Goal: Answer question/provide support: Share knowledge or assist other users

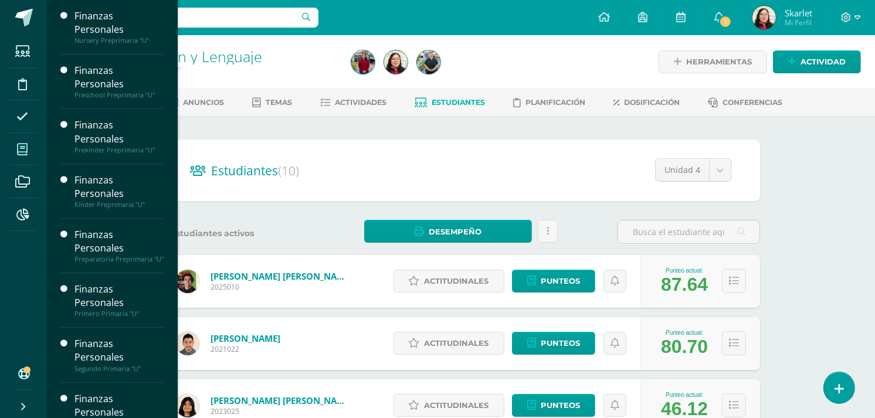
click at [29, 154] on span at bounding box center [22, 149] width 26 height 26
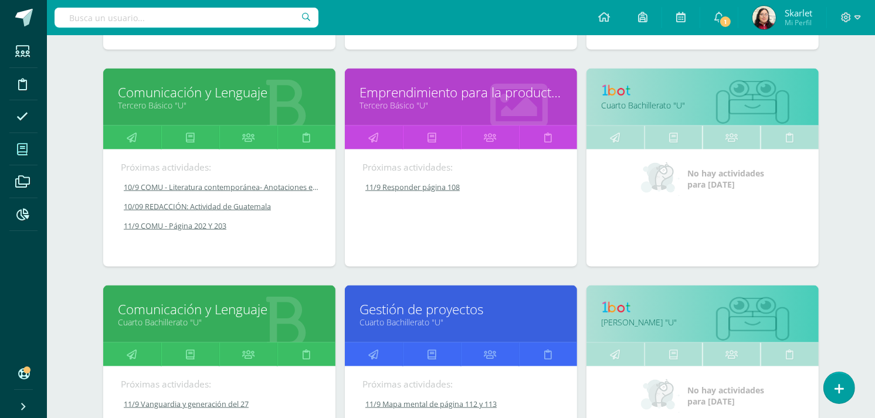
scroll to position [1452, 0]
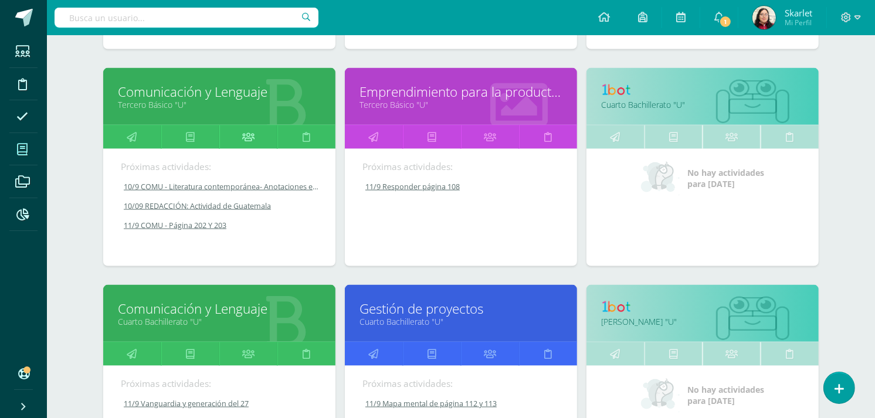
click at [242, 131] on icon at bounding box center [248, 136] width 12 height 23
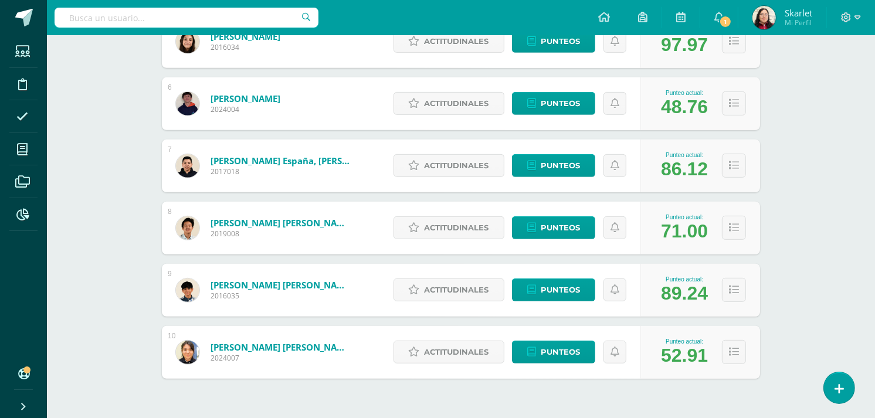
scroll to position [522, 0]
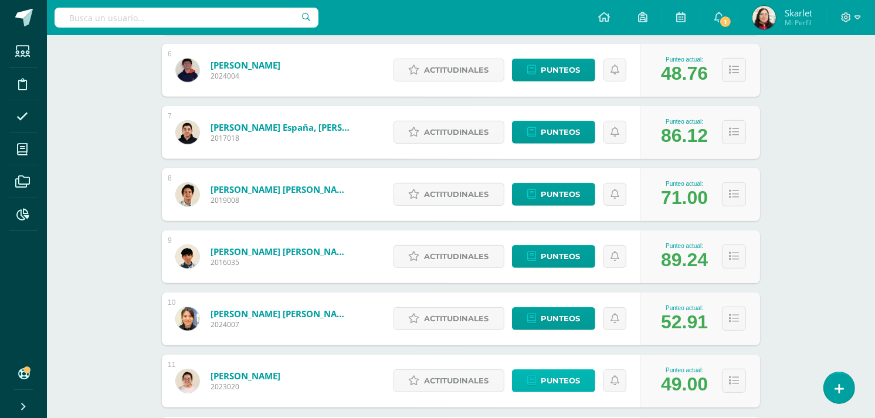
click at [557, 374] on span "Punteos" at bounding box center [560, 381] width 39 height 22
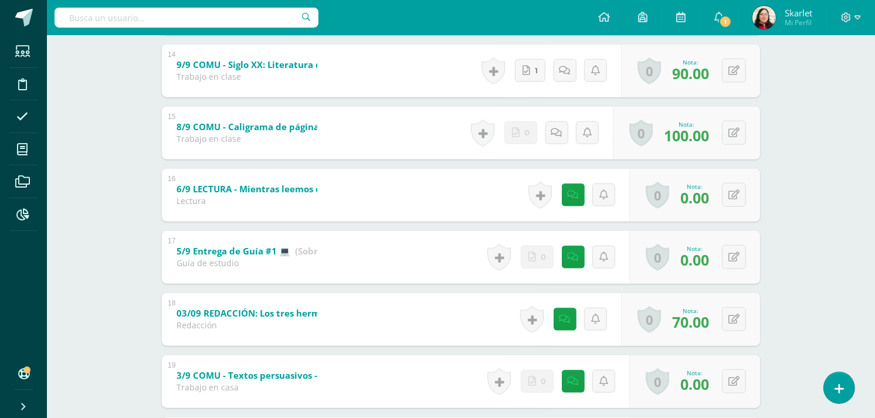
scroll to position [1057, 0]
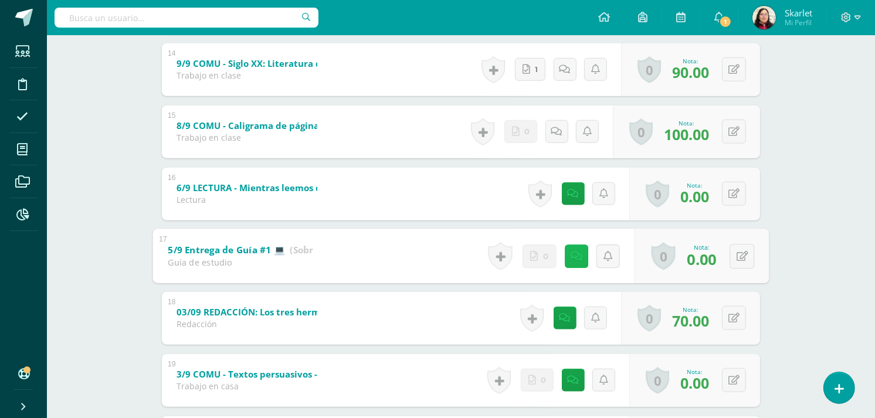
click at [575, 251] on icon at bounding box center [577, 256] width 12 height 10
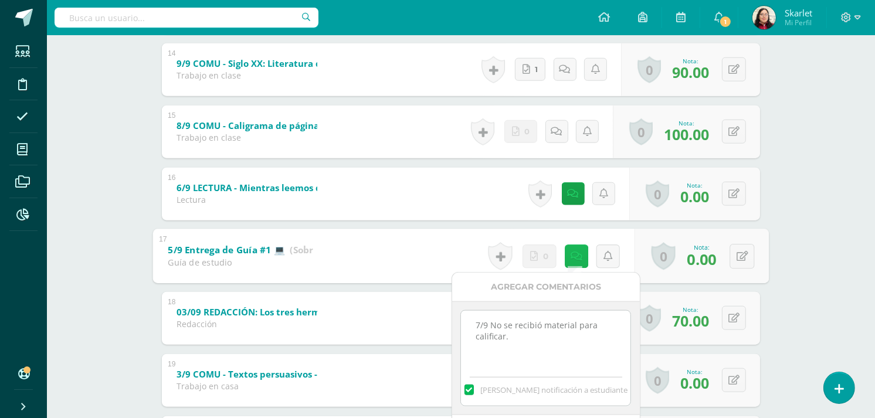
click at [571, 253] on icon at bounding box center [577, 256] width 12 height 10
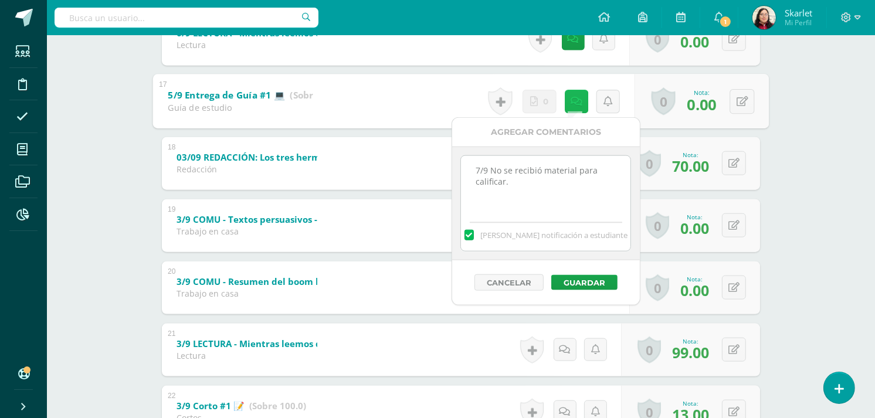
scroll to position [1213, 0]
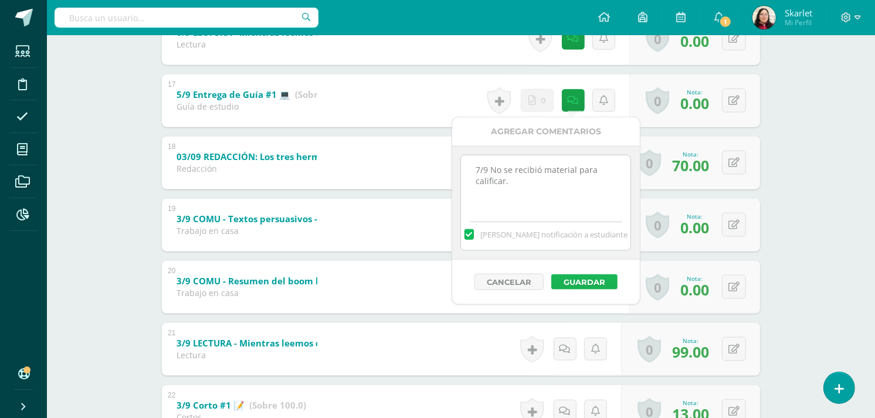
click at [582, 282] on button "Guardar" at bounding box center [584, 281] width 66 height 15
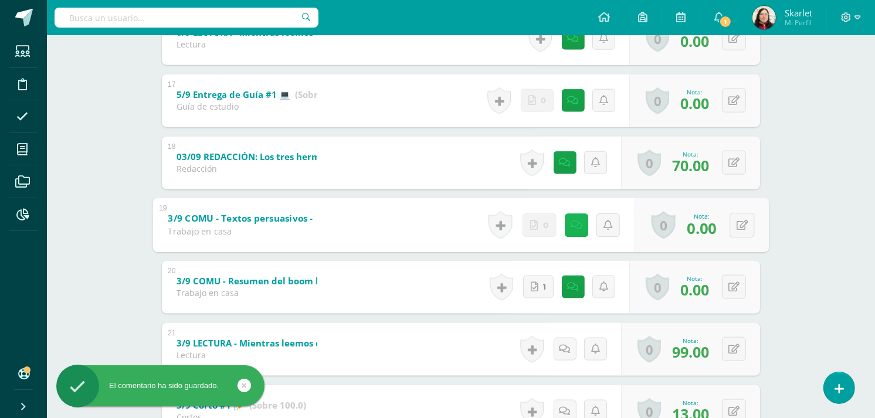
click at [571, 223] on icon at bounding box center [577, 225] width 12 height 10
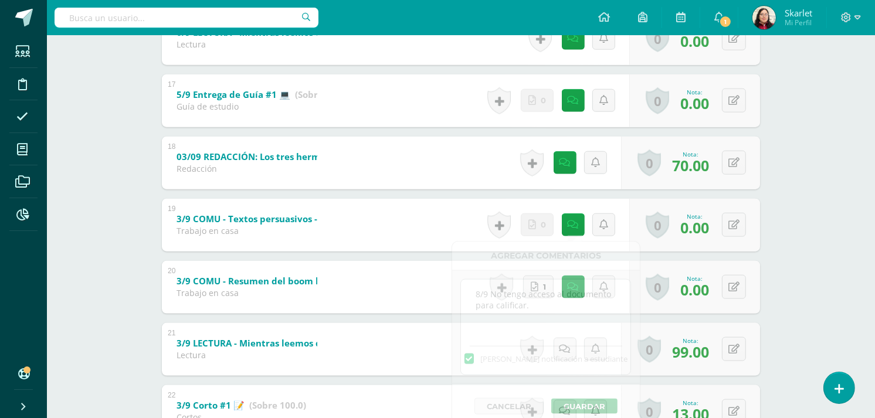
click at [763, 265] on div "[PERSON_NAME] [PERSON_NAME] [PERSON_NAME] [PERSON_NAME] [PERSON_NAME] [PERSON_N…" at bounding box center [460, 82] width 607 height 2311
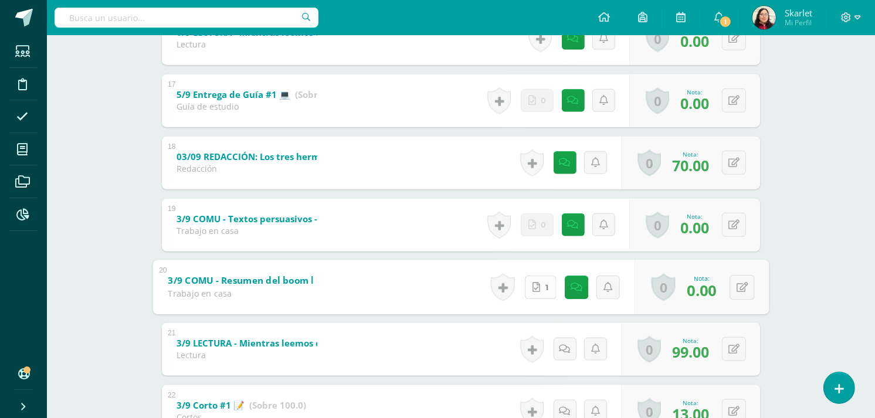
click at [534, 287] on icon at bounding box center [536, 287] width 8 height 10
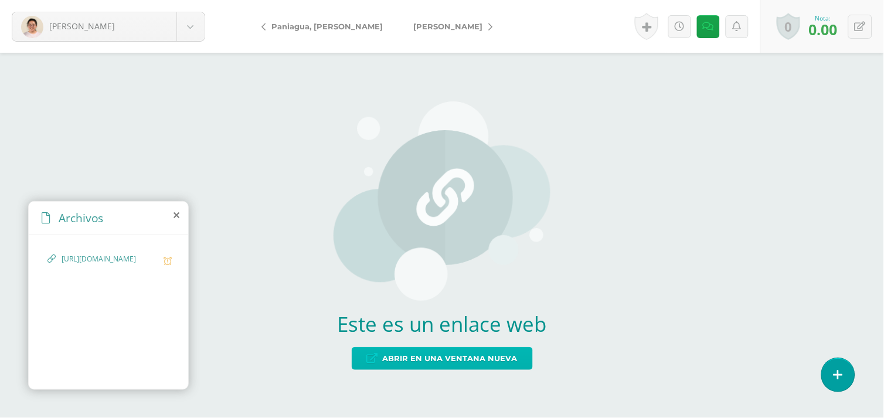
click at [475, 365] on span "Abrir en una ventana nueva" at bounding box center [450, 359] width 135 height 22
click at [707, 24] on icon at bounding box center [708, 27] width 11 height 10
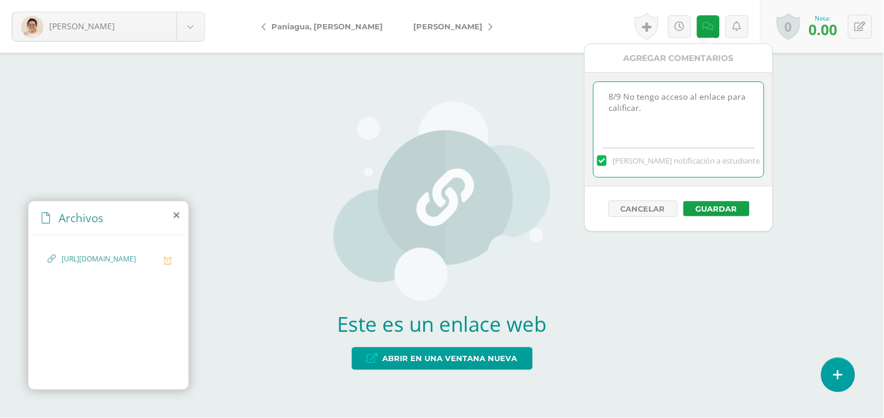
click at [656, 114] on textarea "8/9 No tengo acceso al enlace para calificar." at bounding box center [678, 111] width 169 height 59
click at [606, 94] on textarea "8/9 No tengo acceso al enlace para calificar." at bounding box center [678, 111] width 169 height 59
click at [653, 84] on textarea "8/9 No tengo acceso al enlace para calificar." at bounding box center [678, 111] width 169 height 59
type textarea "11/0 Esta no es la presentación del Boom literario. 8/9 No tengo acceso al enla…"
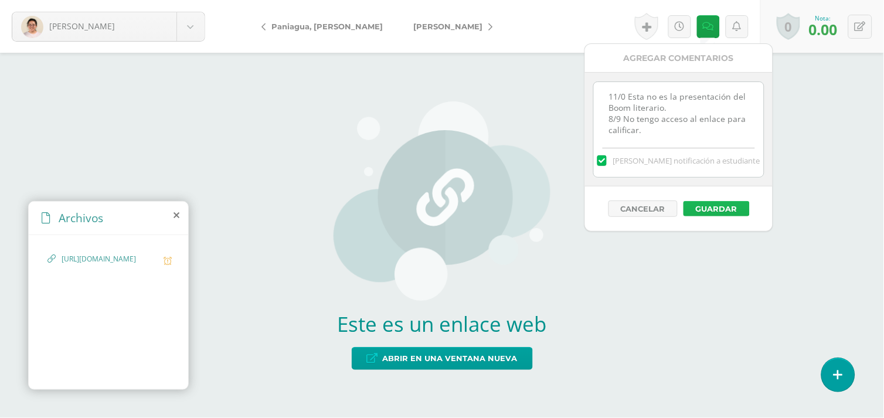
click at [712, 209] on button "Guardar" at bounding box center [717, 208] width 66 height 15
